Goal: Task Accomplishment & Management: Use online tool/utility

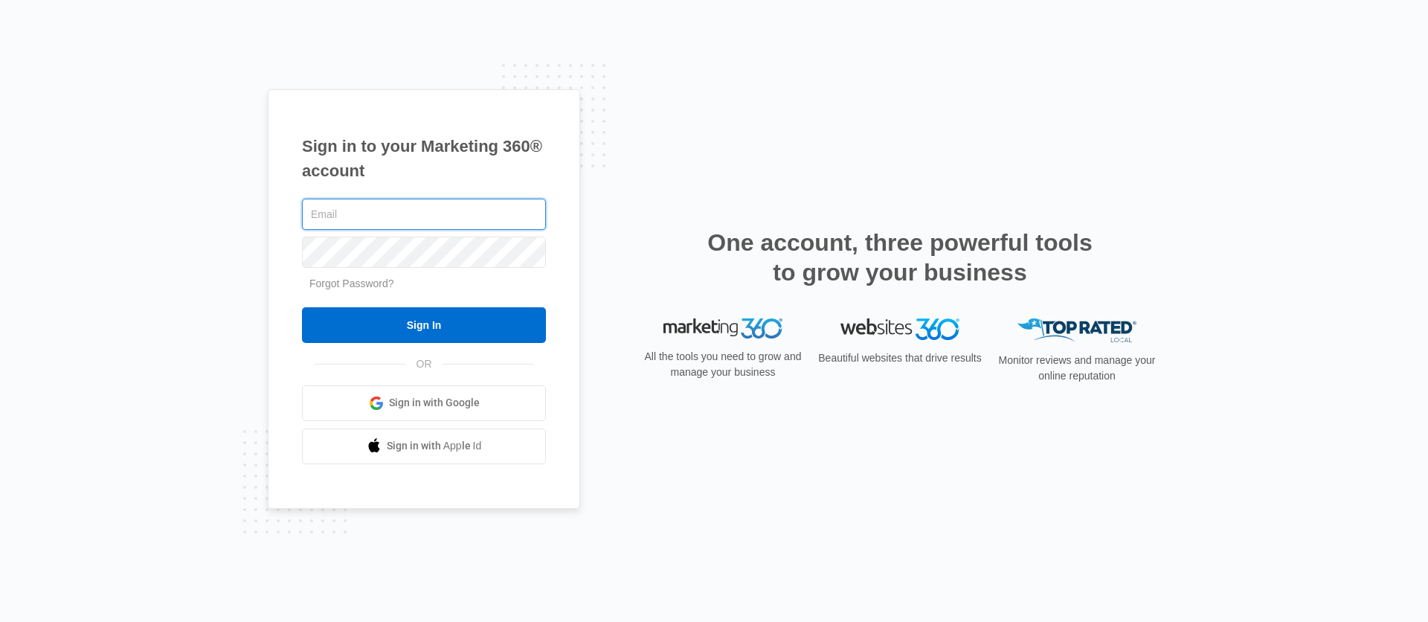
click at [414, 209] on input "text" at bounding box center [424, 214] width 244 height 31
type input "[PERSON_NAME][EMAIL_ADDRESS][PERSON_NAME][DOMAIN_NAME]"
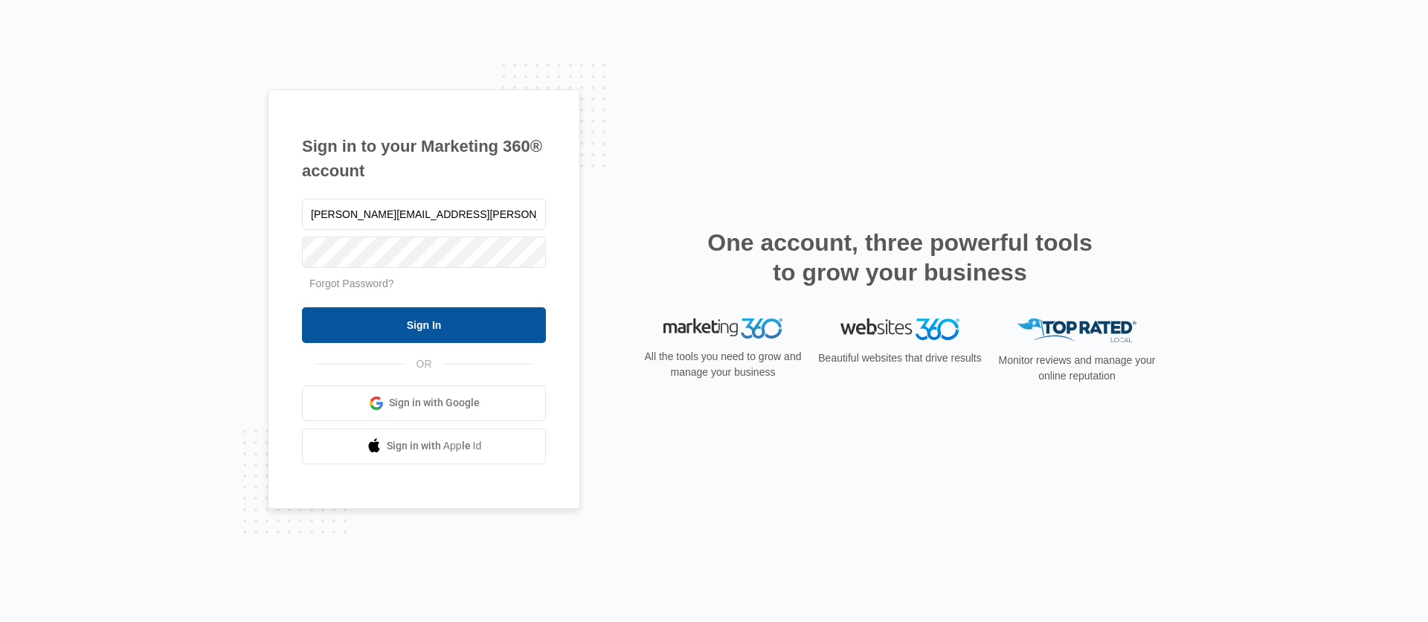
click at [410, 315] on input "Sign In" at bounding box center [424, 325] width 244 height 36
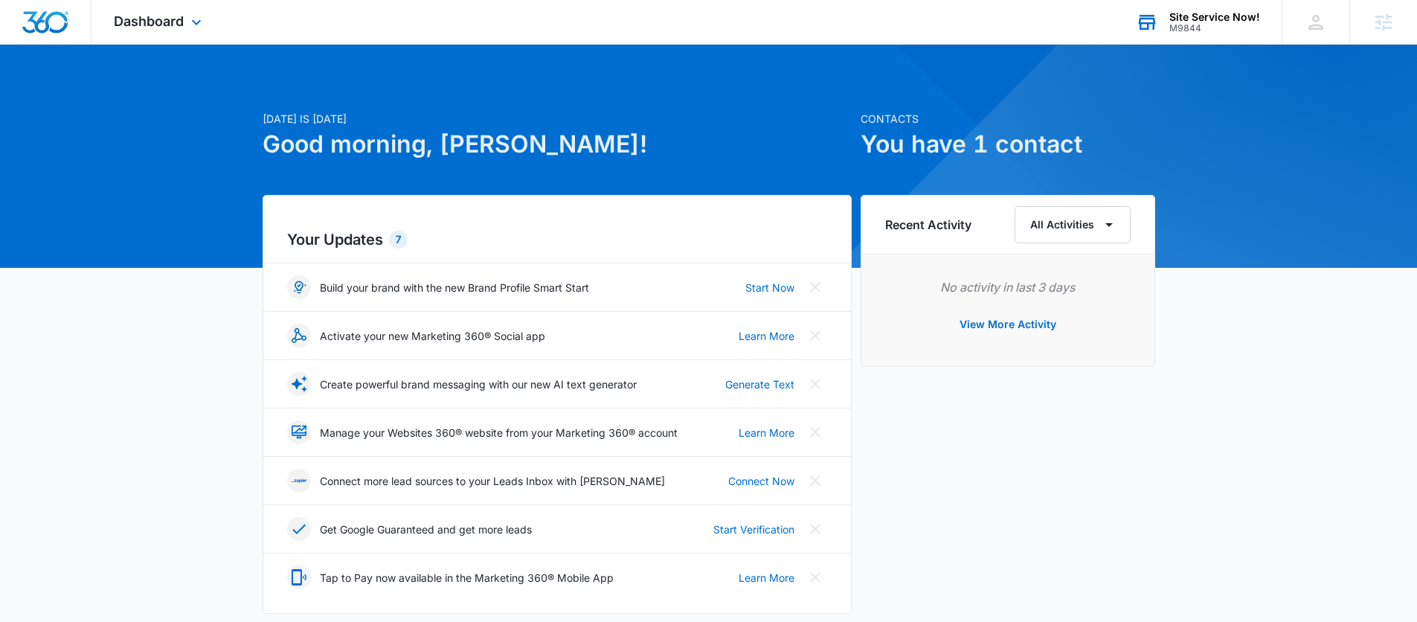
click at [1220, 21] on div "Site Service Now!" at bounding box center [1214, 17] width 91 height 12
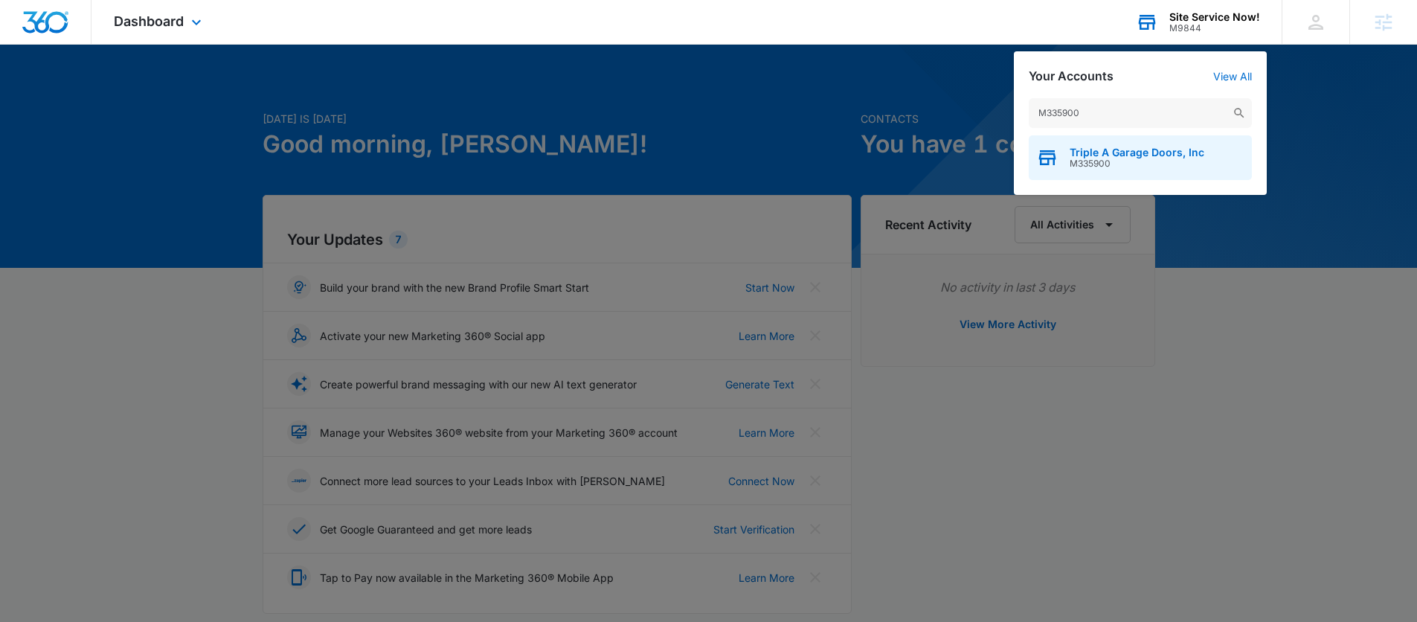
type input "M335900"
click at [1103, 154] on span "Triple A Garage Doors, Inc" at bounding box center [1136, 153] width 135 height 12
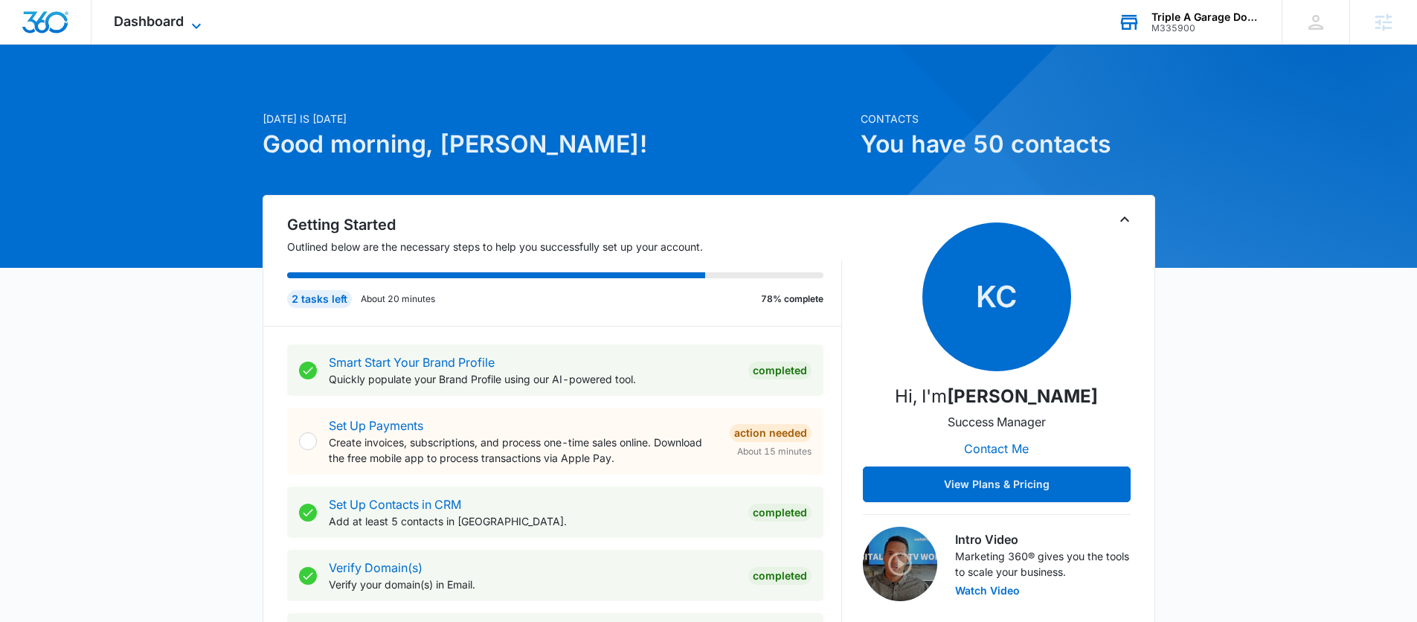
click at [170, 23] on span "Dashboard" at bounding box center [149, 21] width 70 height 16
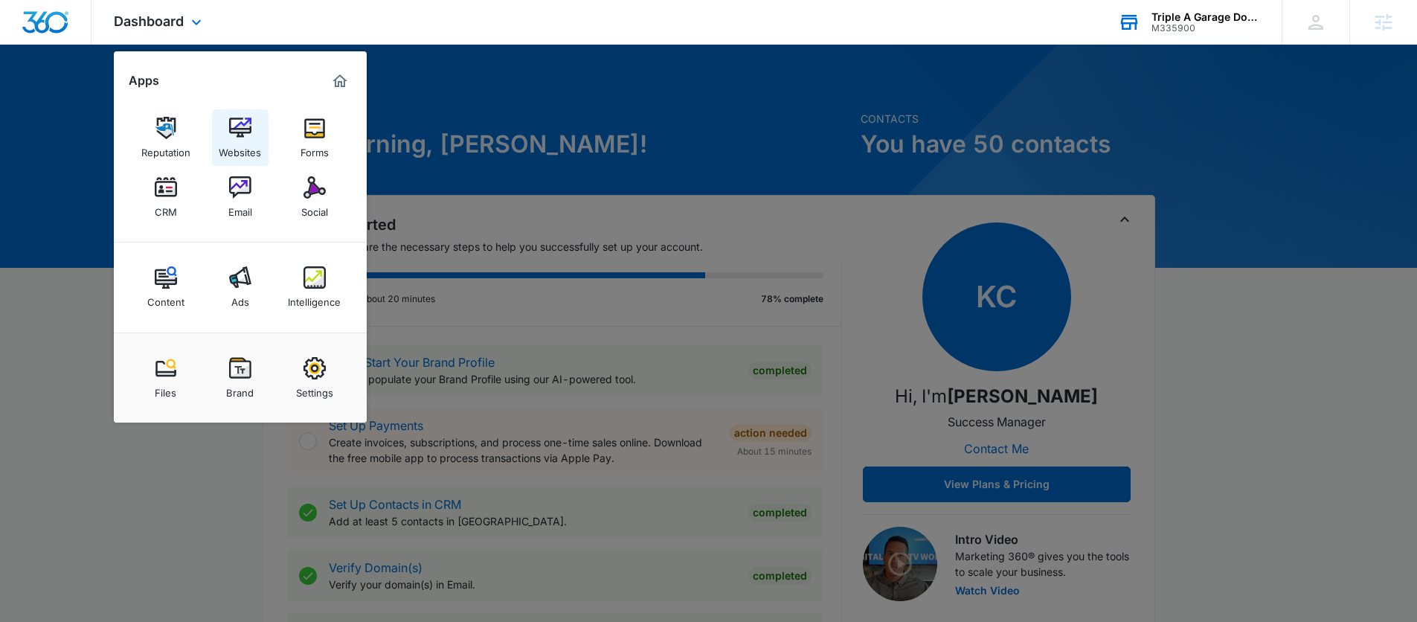
click at [260, 127] on link "Websites" at bounding box center [240, 137] width 57 height 57
